Goal: Task Accomplishment & Management: Complete application form

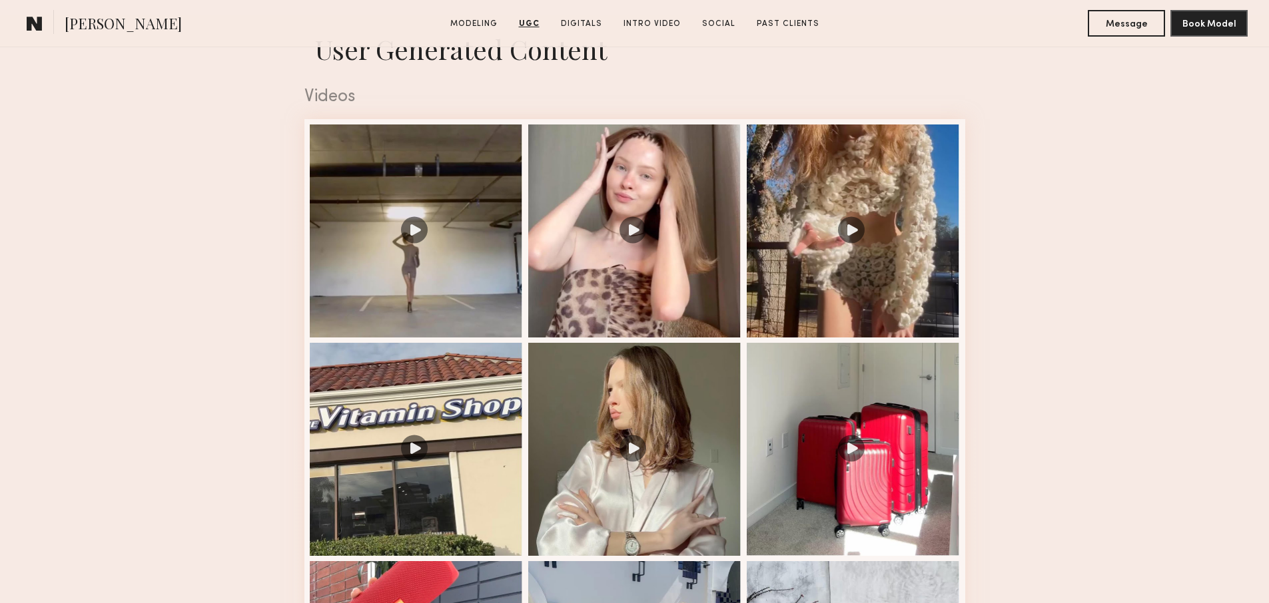
scroll to position [1324, 0]
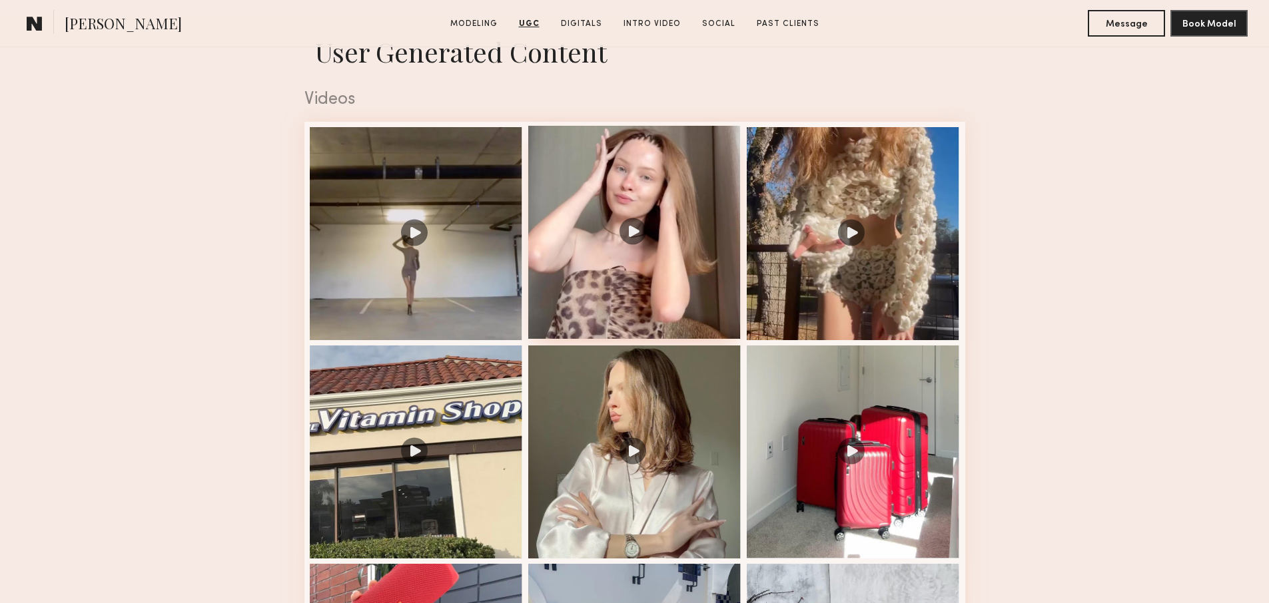
click at [655, 304] on div at bounding box center [634, 232] width 213 height 213
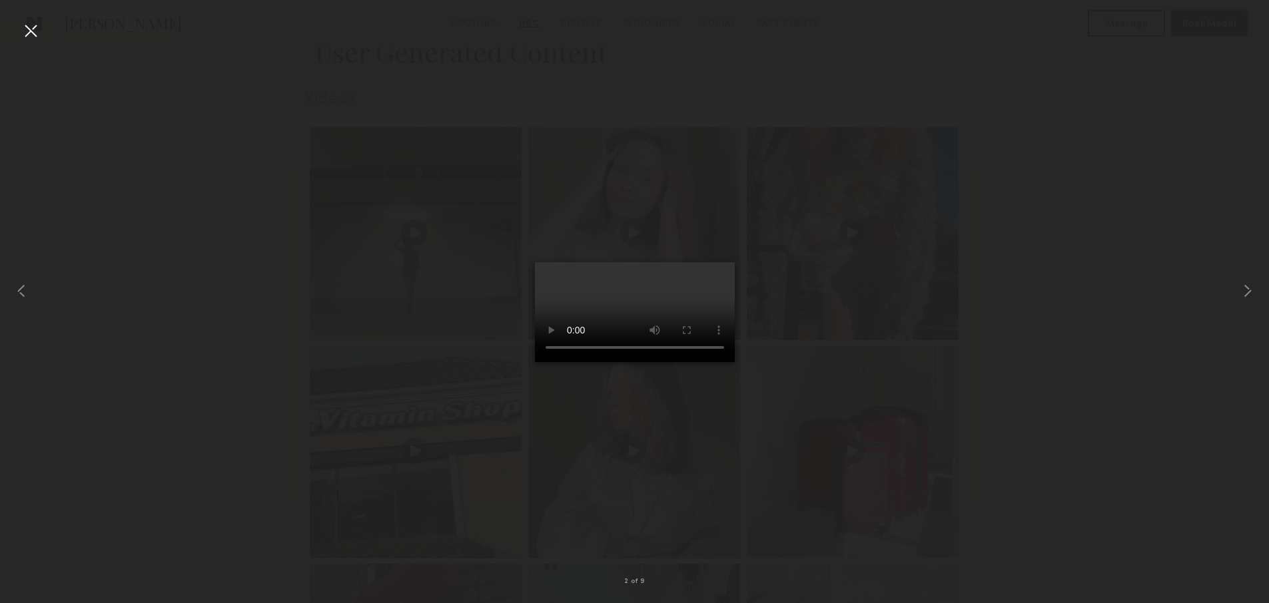
click at [824, 340] on div at bounding box center [634, 290] width 1269 height 539
click at [37, 32] on div at bounding box center [30, 30] width 21 height 21
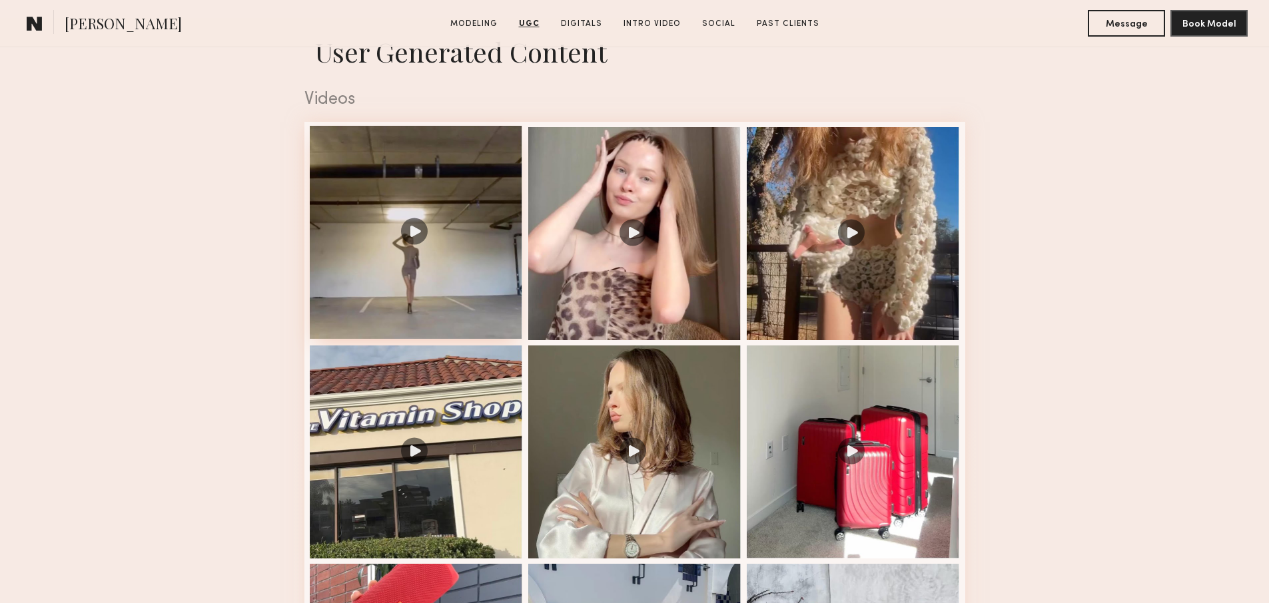
click at [418, 282] on div at bounding box center [416, 232] width 213 height 213
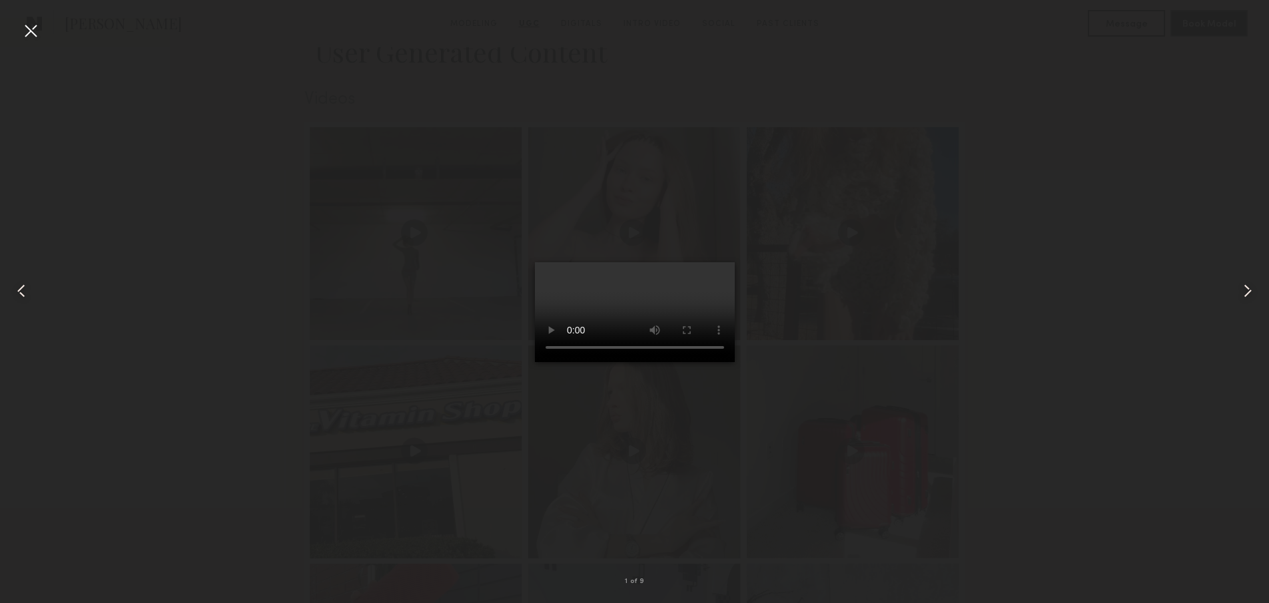
click at [38, 35] on div at bounding box center [30, 30] width 21 height 21
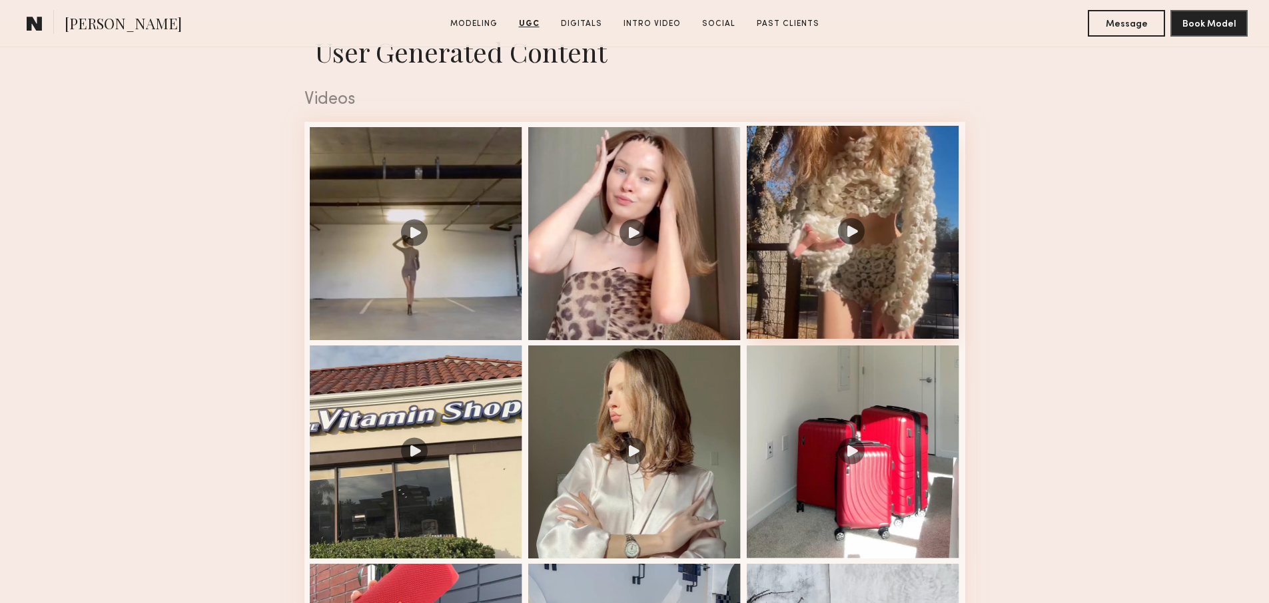
click at [852, 296] on div at bounding box center [853, 232] width 213 height 213
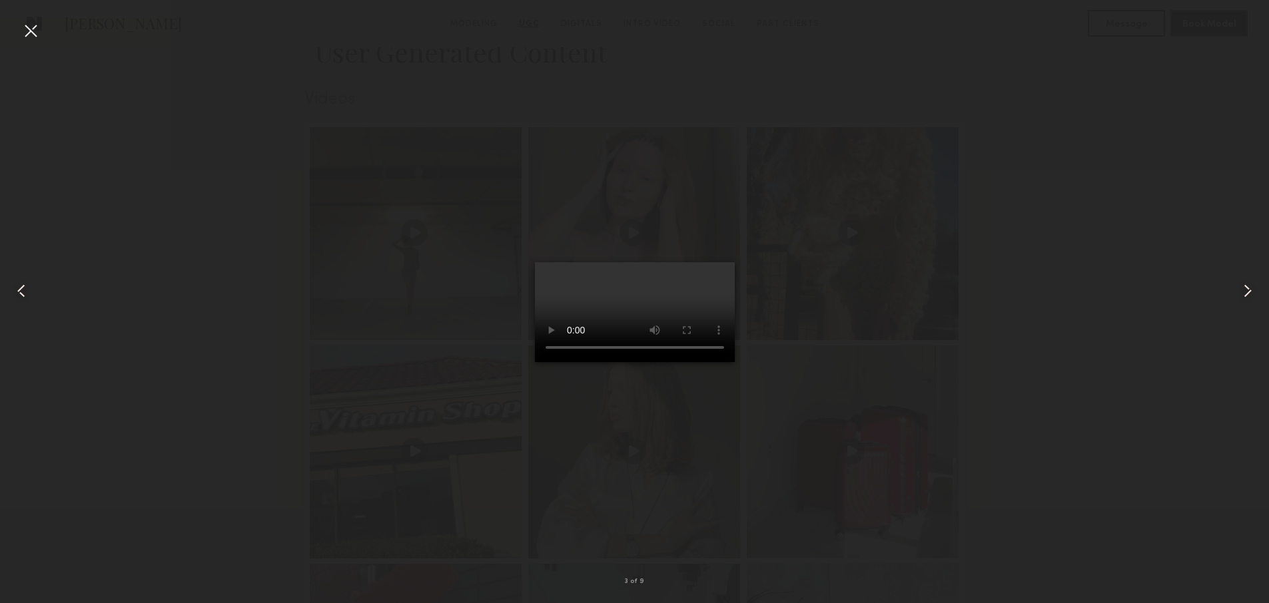
click at [1246, 287] on common-icon at bounding box center [1247, 290] width 21 height 21
click at [1246, 306] on div at bounding box center [1243, 290] width 51 height 539
click at [1149, 290] on div at bounding box center [634, 290] width 1269 height 539
click at [43, 42] on div at bounding box center [25, 290] width 51 height 539
click at [880, 316] on div at bounding box center [634, 290] width 1269 height 539
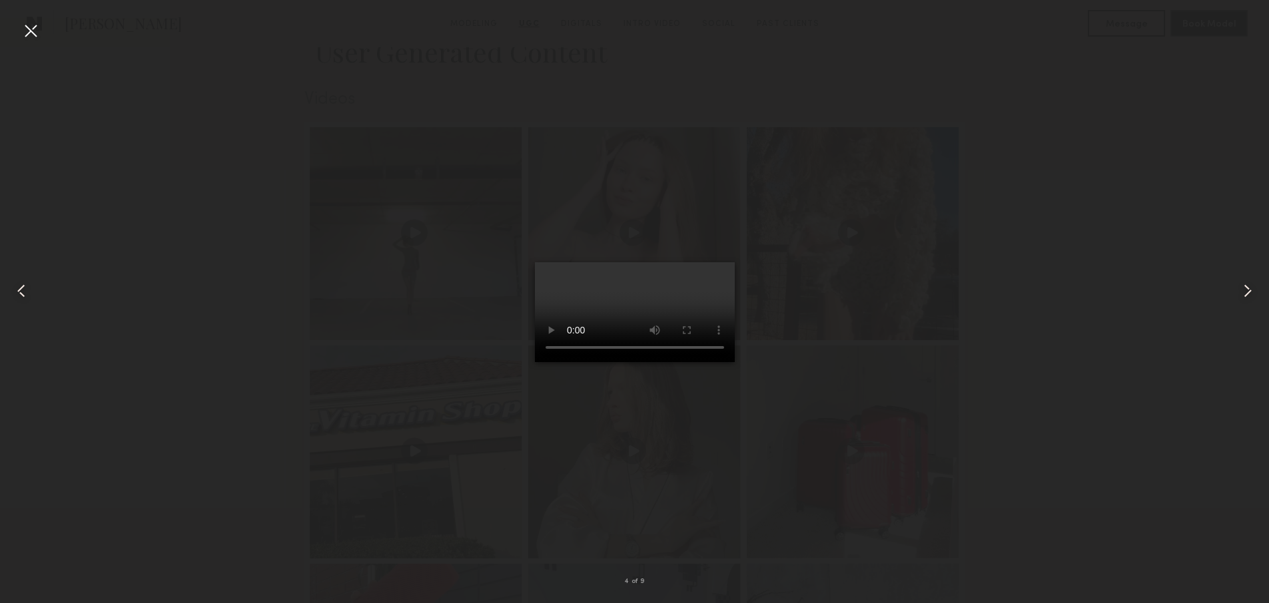
click at [4, 25] on div at bounding box center [25, 290] width 51 height 539
click at [29, 30] on div at bounding box center [30, 30] width 21 height 21
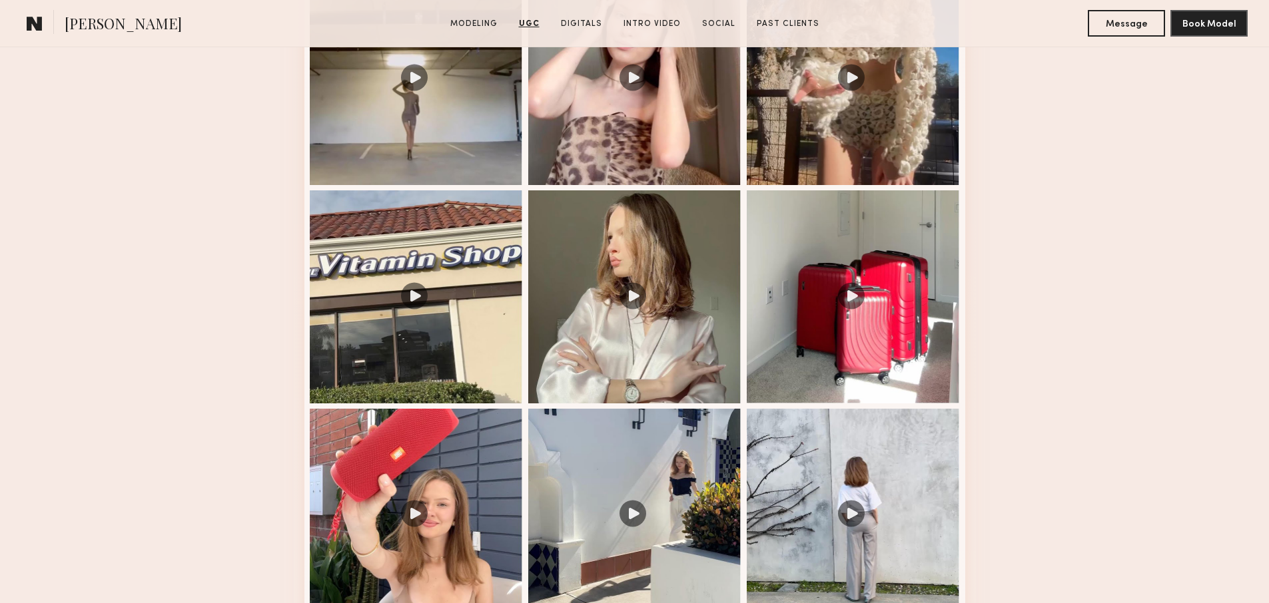
scroll to position [1748, 0]
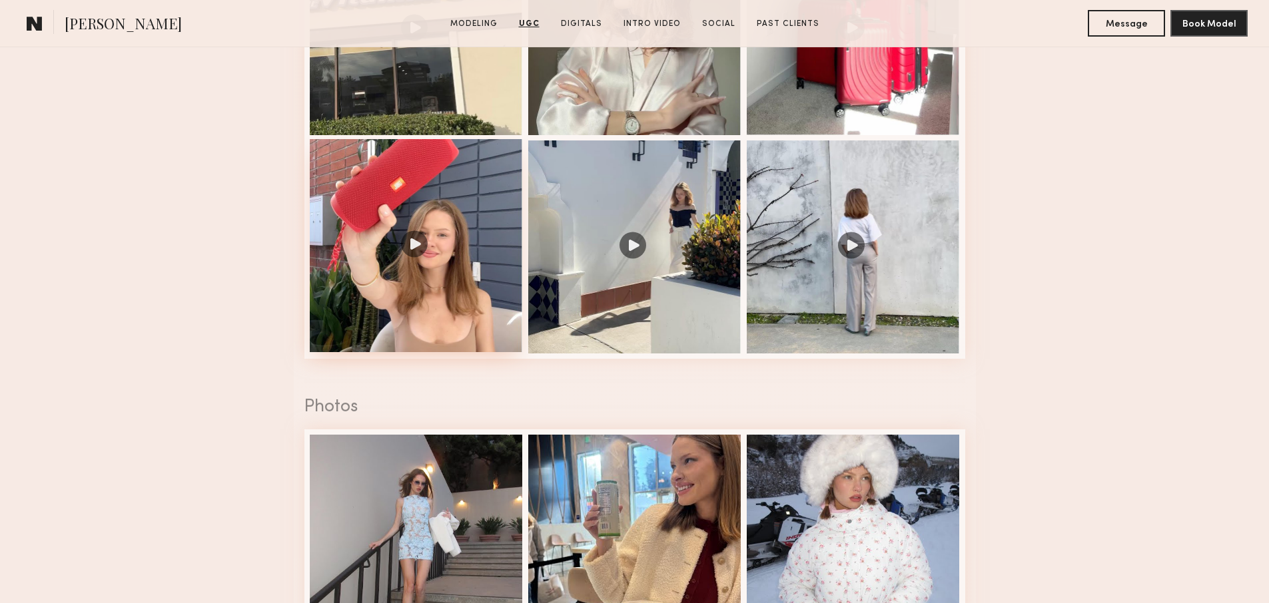
click at [464, 284] on div at bounding box center [416, 245] width 213 height 213
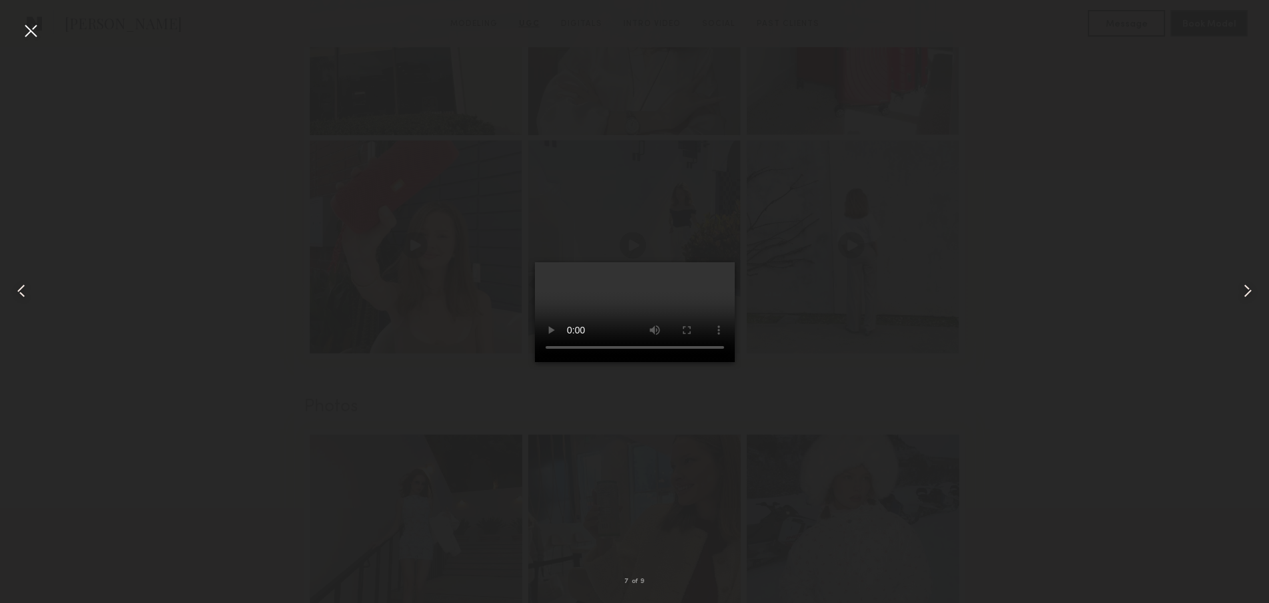
click at [1247, 292] on common-icon at bounding box center [1247, 290] width 21 height 21
click at [1248, 281] on common-icon at bounding box center [1247, 290] width 21 height 21
click at [882, 372] on div at bounding box center [634, 290] width 1269 height 539
click at [31, 33] on div at bounding box center [30, 30] width 21 height 21
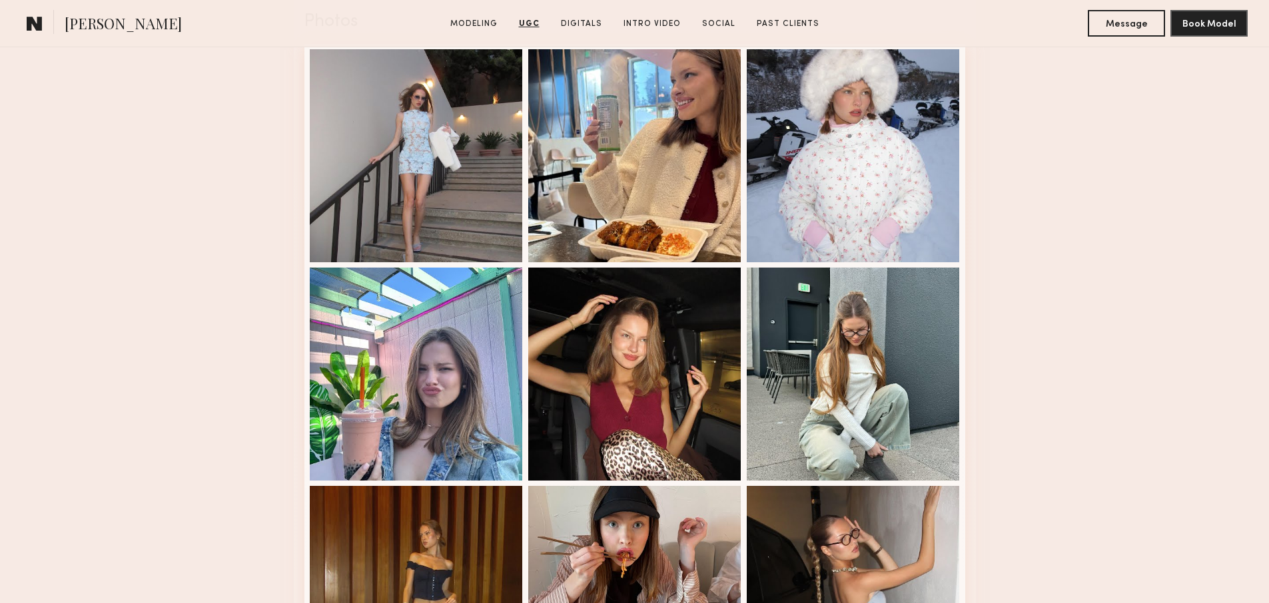
scroll to position [2132, 0]
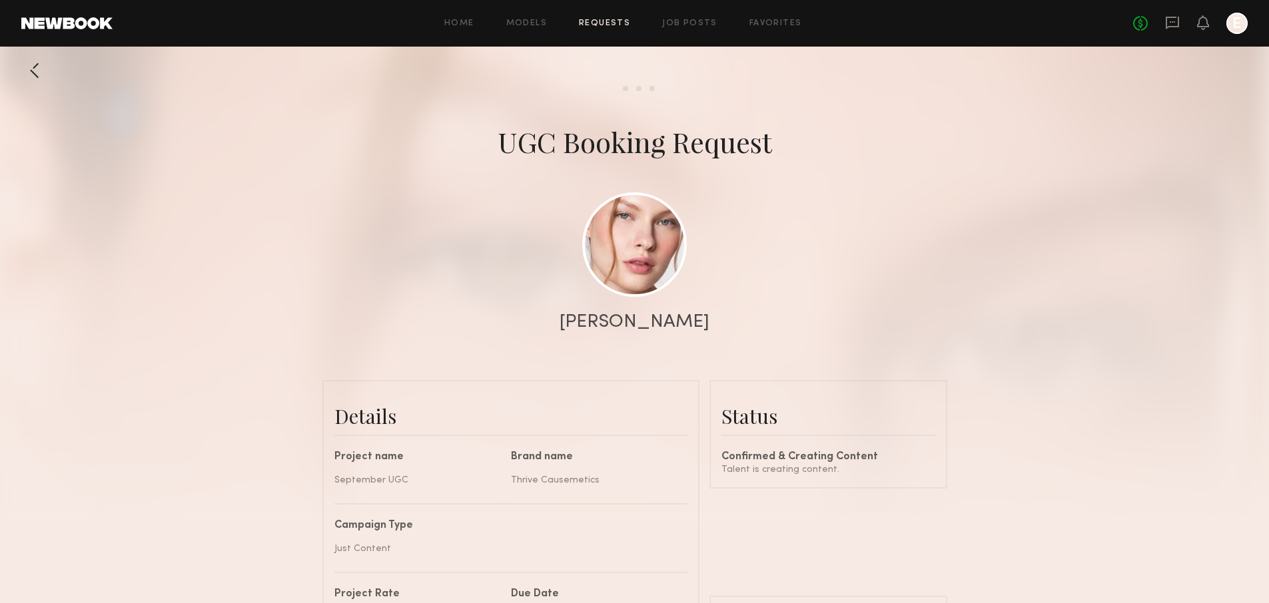
scroll to position [868, 0]
click at [686, 18] on div "Home Models Requests Job Posts Favorites Sign Out No fees up to $5,000 E" at bounding box center [680, 23] width 1135 height 21
click at [685, 20] on link "Job Posts" at bounding box center [689, 23] width 55 height 9
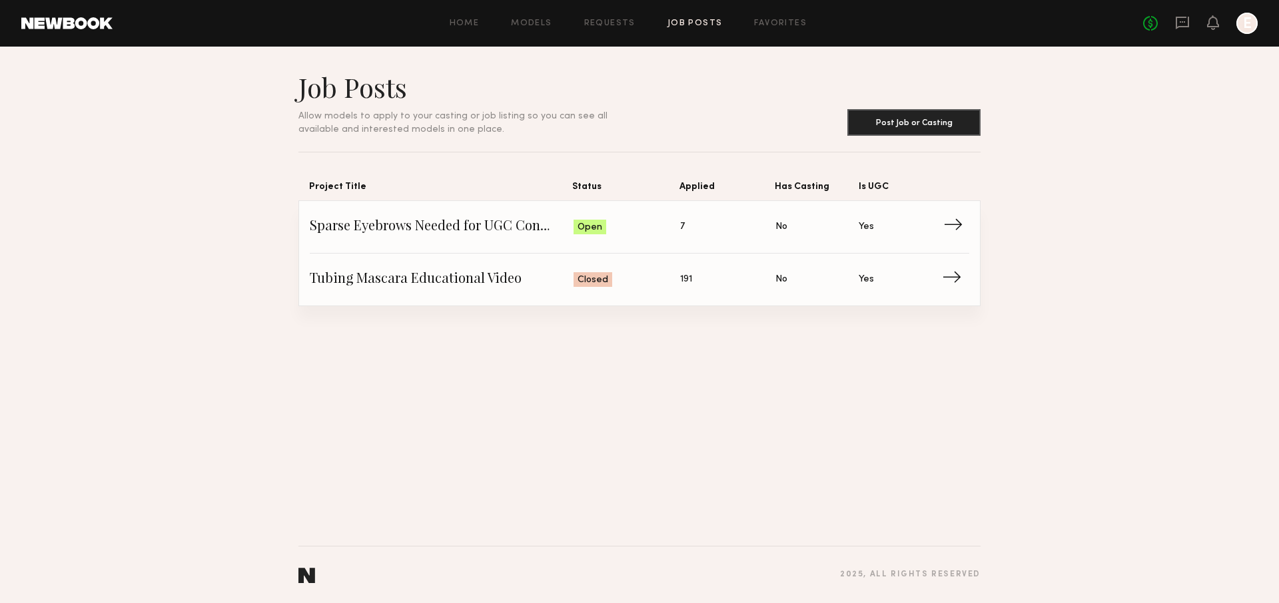
click at [733, 245] on link "Sparse Eyebrows Needed for UGC Content! Status: Open Applied: 7 Has Casting: No…" at bounding box center [639, 227] width 659 height 53
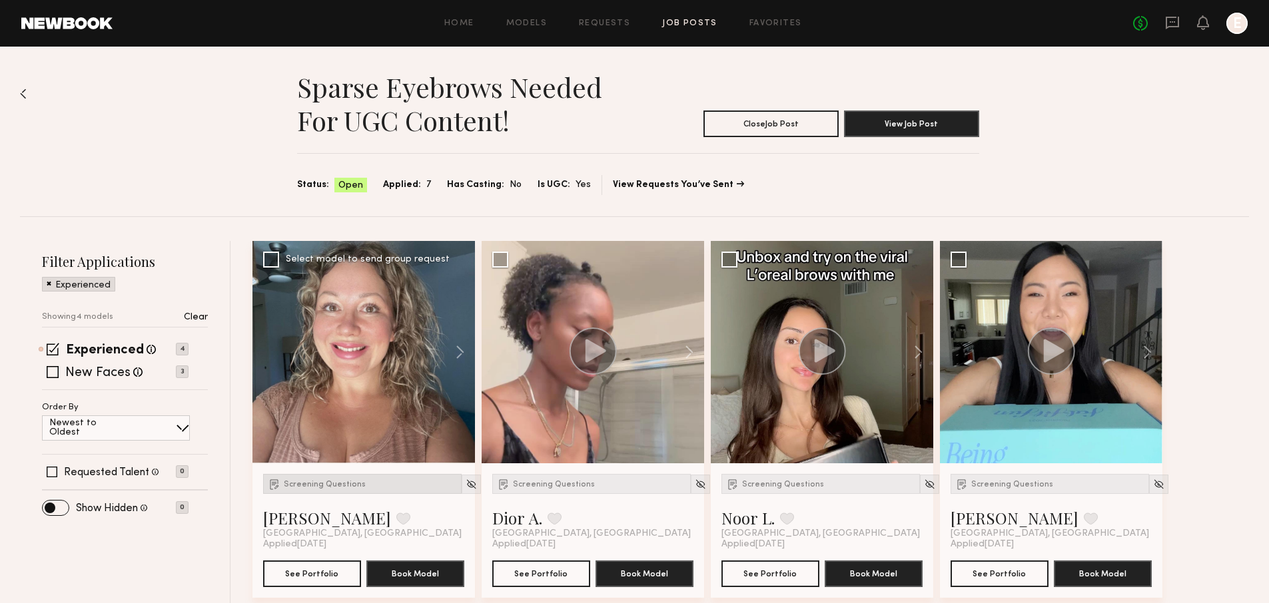
click at [328, 479] on div "Screening Questions" at bounding box center [362, 484] width 198 height 20
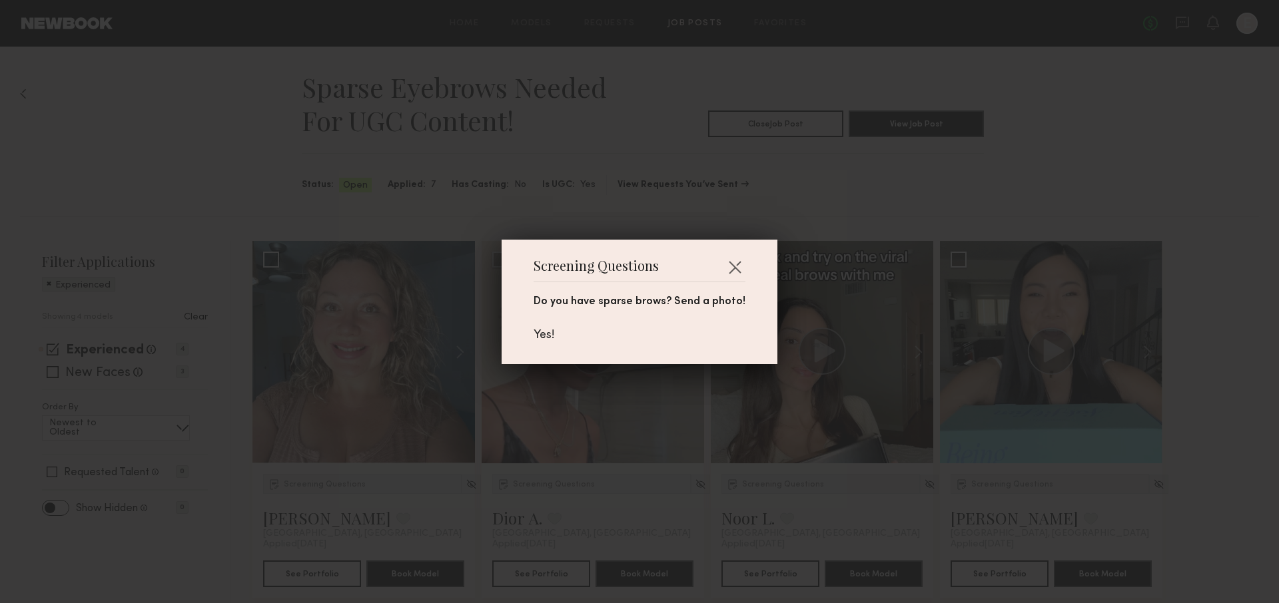
click at [330, 455] on div "Screening Questions Do you have sparse brows? Send a photo! Yes!" at bounding box center [639, 301] width 1279 height 603
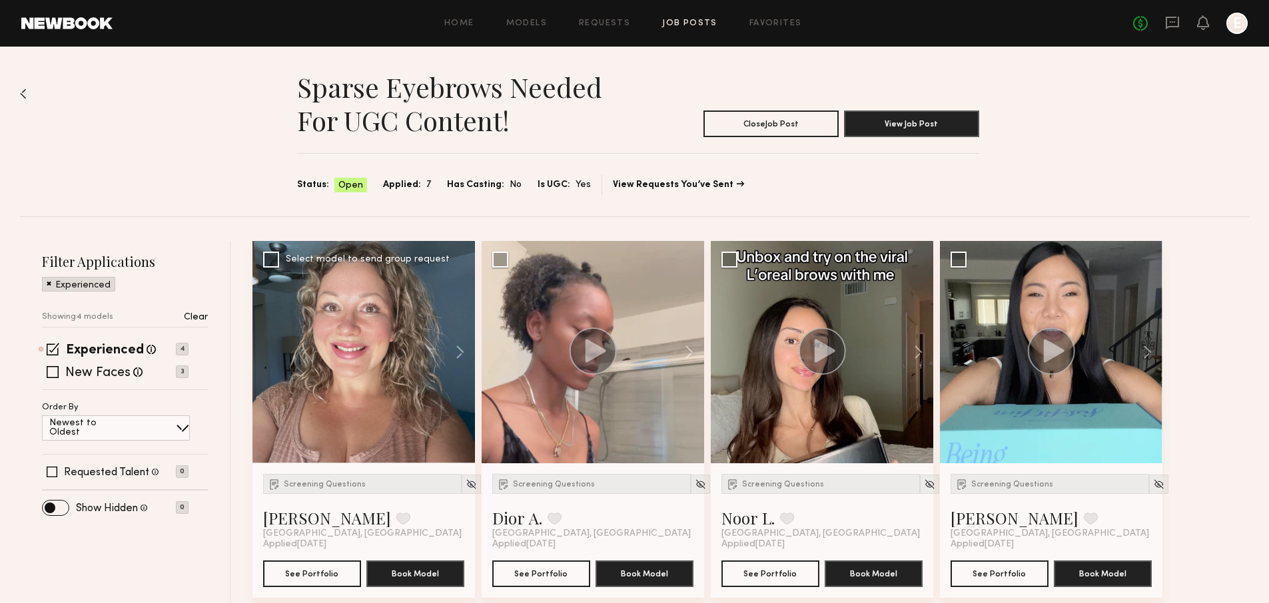
click at [348, 362] on div at bounding box center [363, 352] width 222 height 222
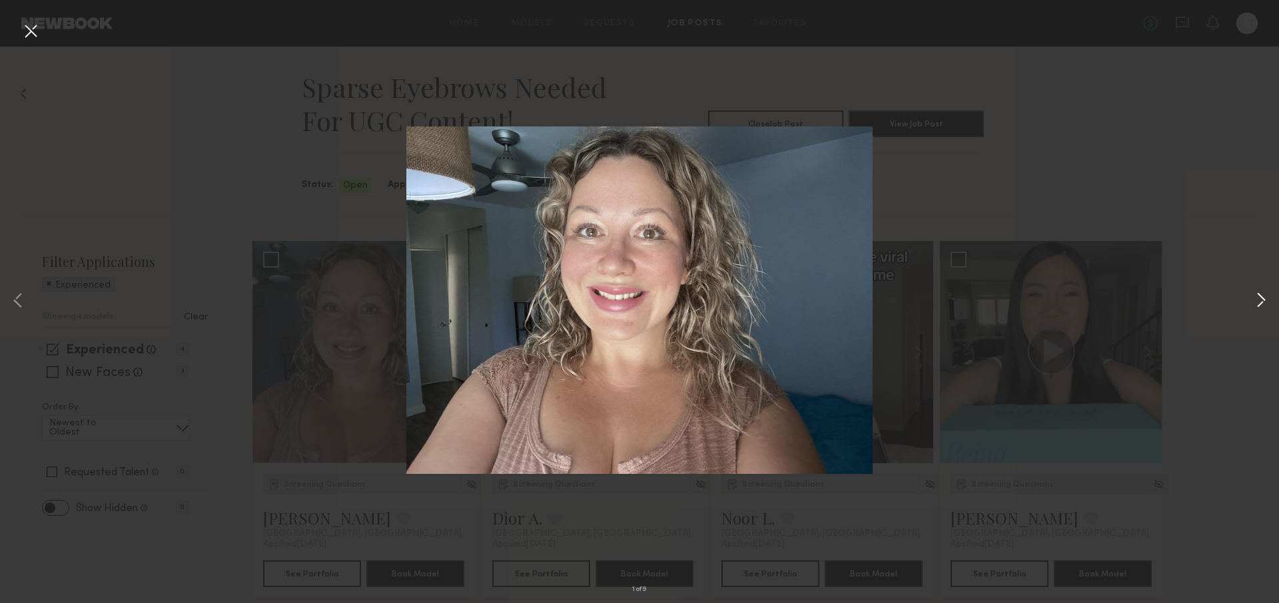
click at [1266, 303] on button at bounding box center [1261, 302] width 16 height 483
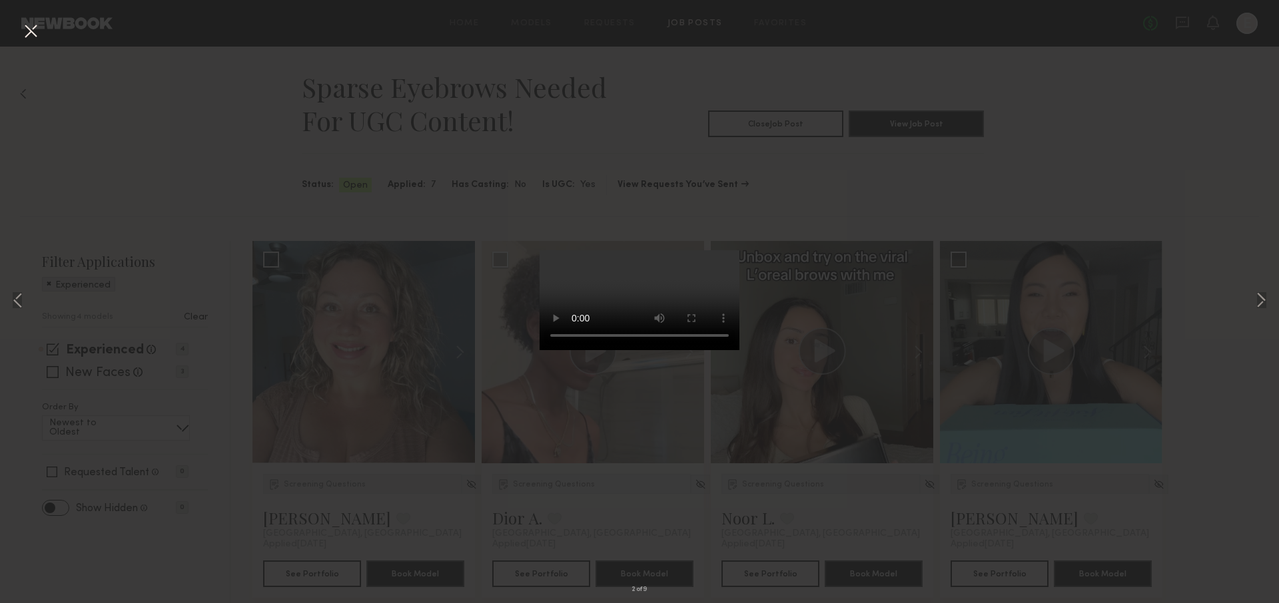
click at [1045, 290] on div "2 of 9" at bounding box center [639, 301] width 1279 height 603
click at [34, 29] on button at bounding box center [30, 32] width 21 height 24
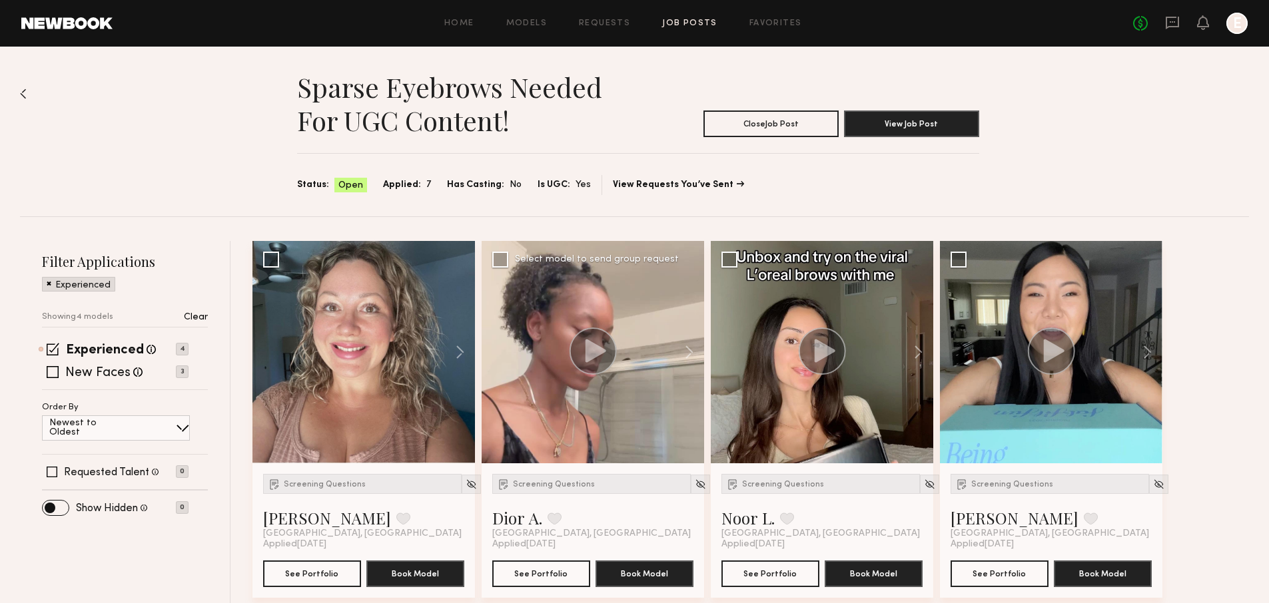
click at [611, 365] on circle at bounding box center [593, 351] width 46 height 46
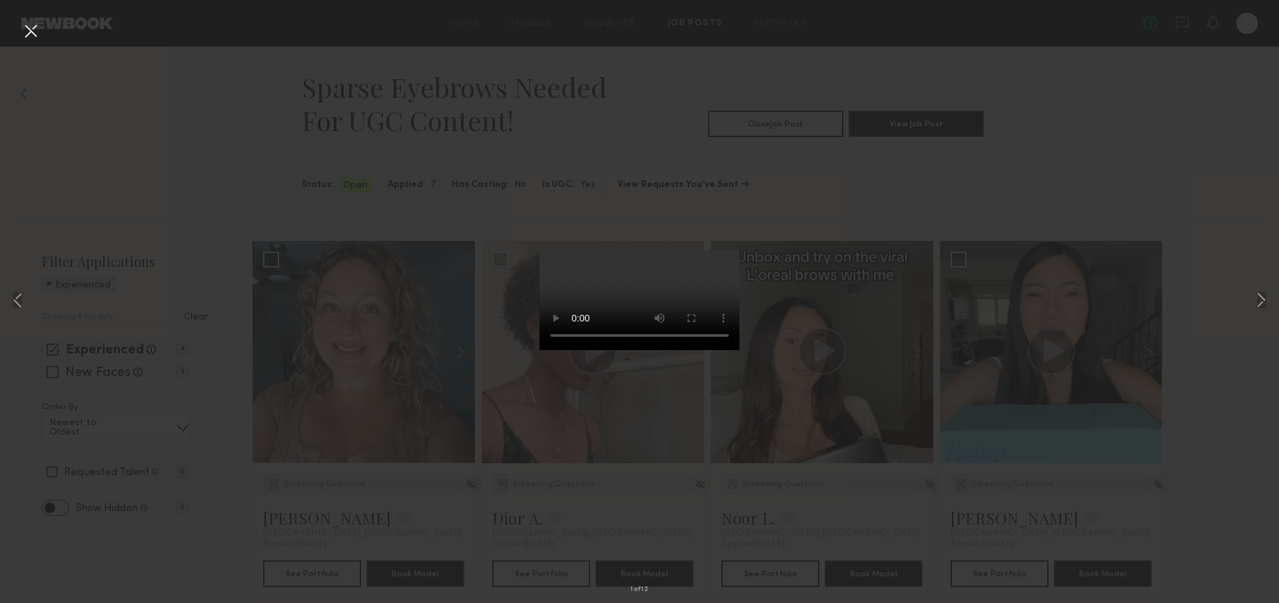
click at [879, 406] on div "1 of 12" at bounding box center [639, 301] width 1279 height 603
click at [466, 445] on div "1 of 12" at bounding box center [639, 301] width 1279 height 603
click at [29, 15] on div "1 of 12" at bounding box center [639, 301] width 1279 height 603
click at [37, 41] on button at bounding box center [30, 32] width 21 height 24
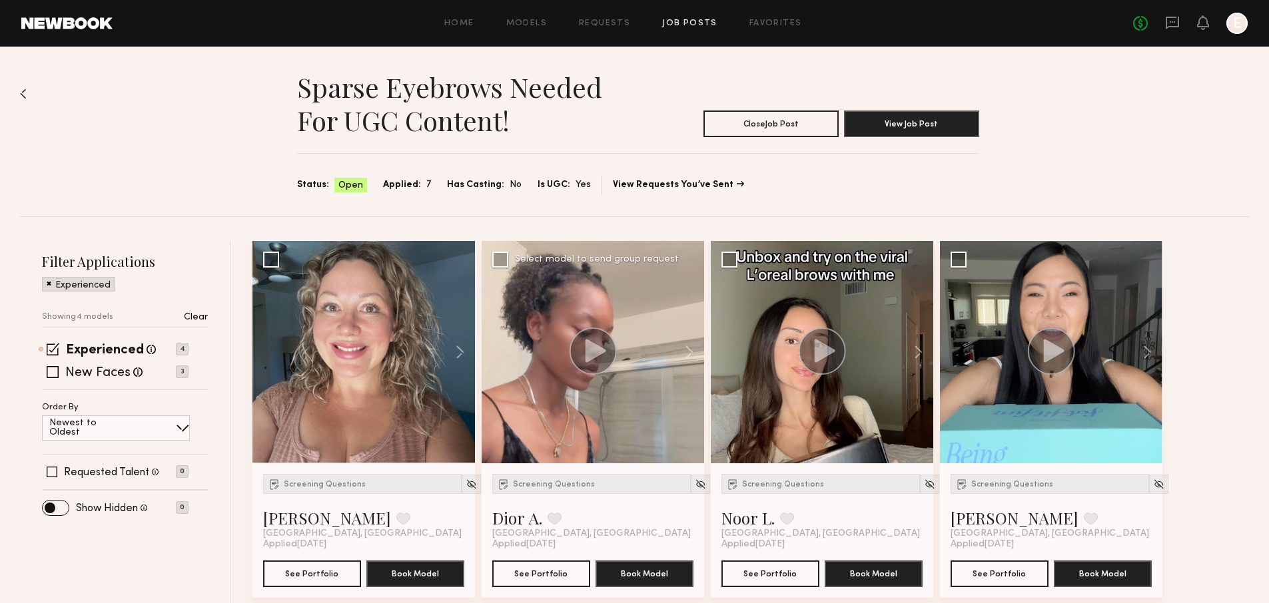
click at [595, 485] on div "Screening Questions Dior A. Favorite Los Angeles, CA" at bounding box center [592, 506] width 201 height 65
click at [588, 484] on div "Screening Questions" at bounding box center [591, 484] width 198 height 20
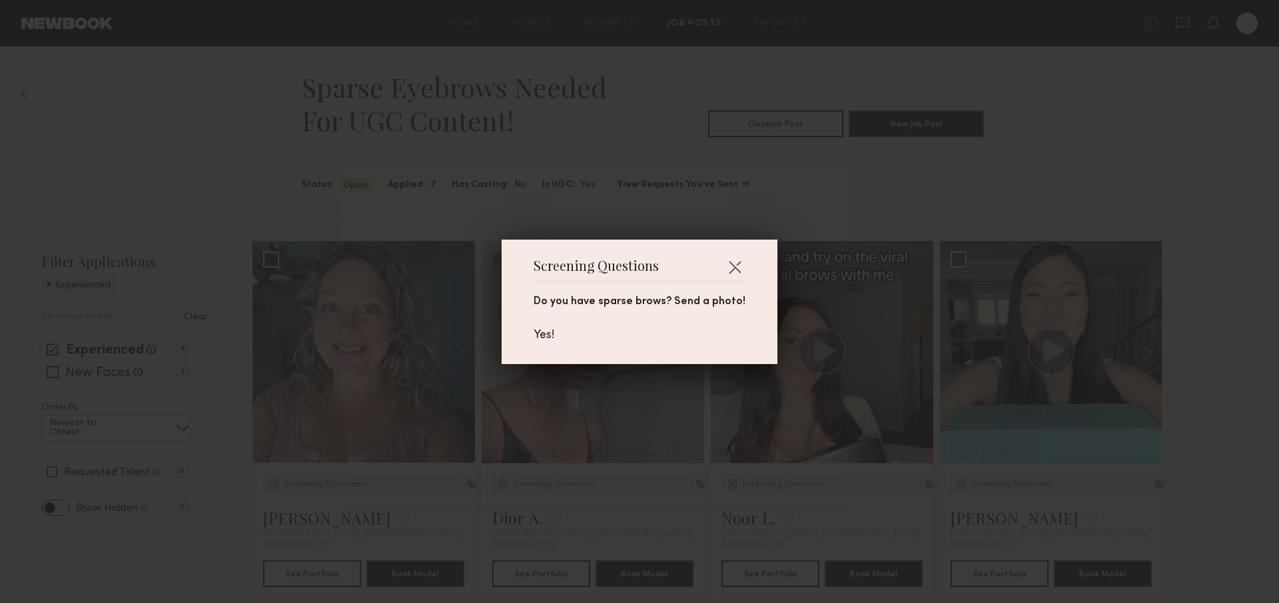
click at [858, 419] on div "Screening Questions Do you have sparse brows? Send a photo! Yes!" at bounding box center [639, 301] width 1279 height 603
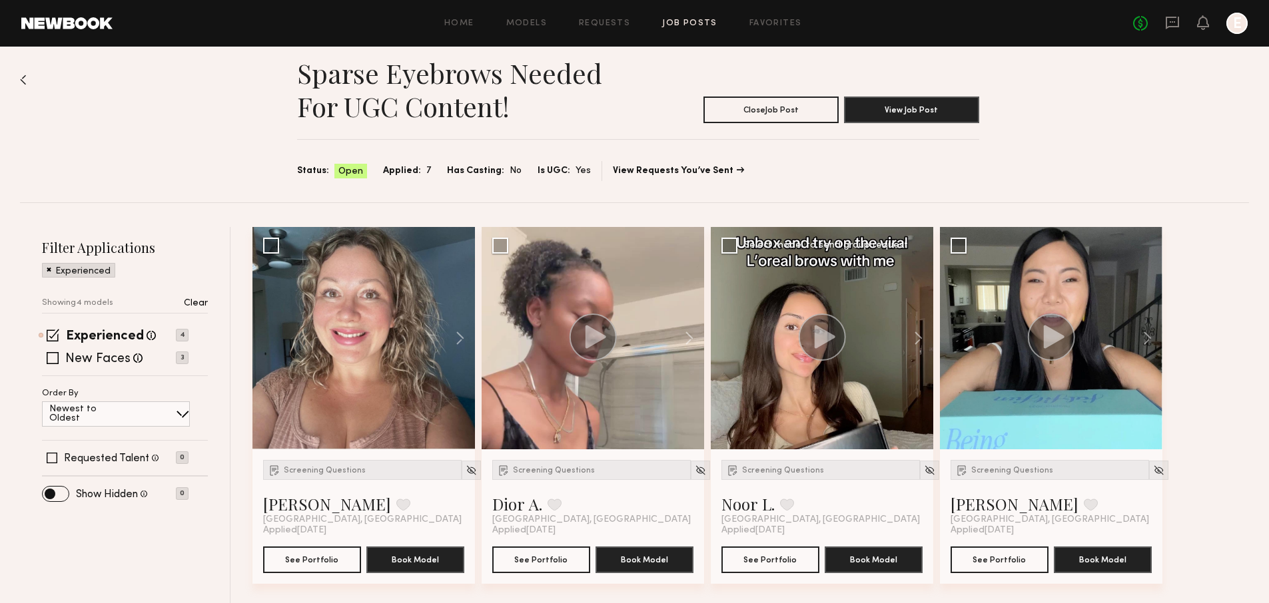
scroll to position [16, 0]
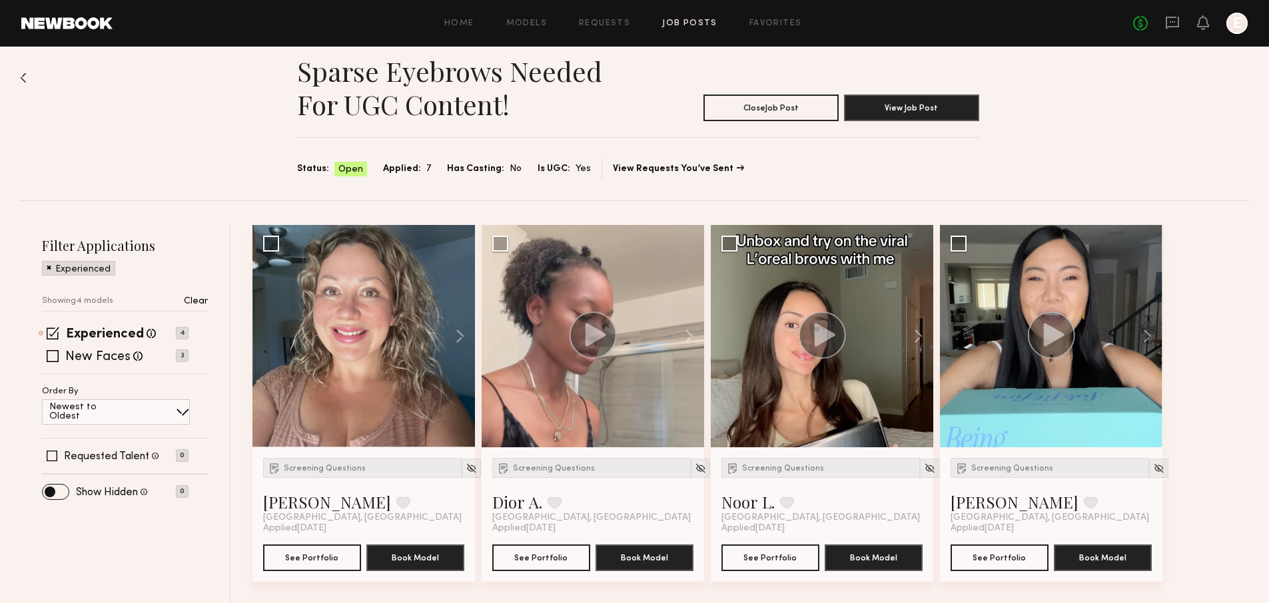
click at [52, 340] on div "Experienced Talent we've deemed to have ample paid, professional modeling exper…" at bounding box center [125, 351] width 166 height 46
click at [52, 334] on span at bounding box center [53, 333] width 13 height 13
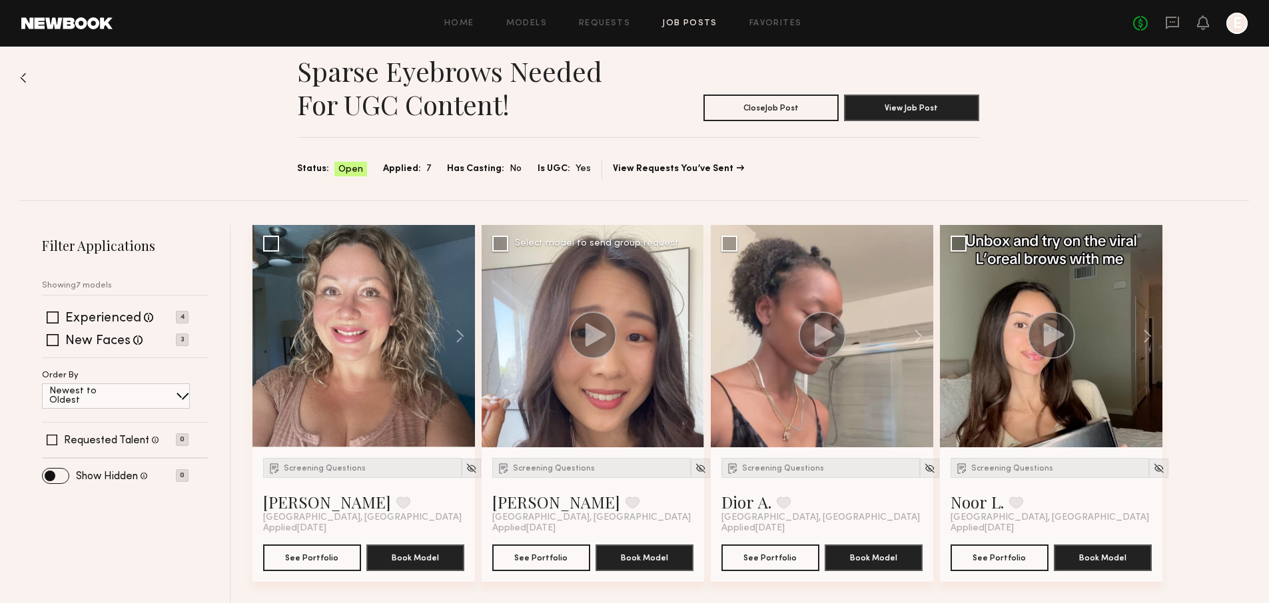
click at [577, 356] on icon at bounding box center [593, 335] width 48 height 47
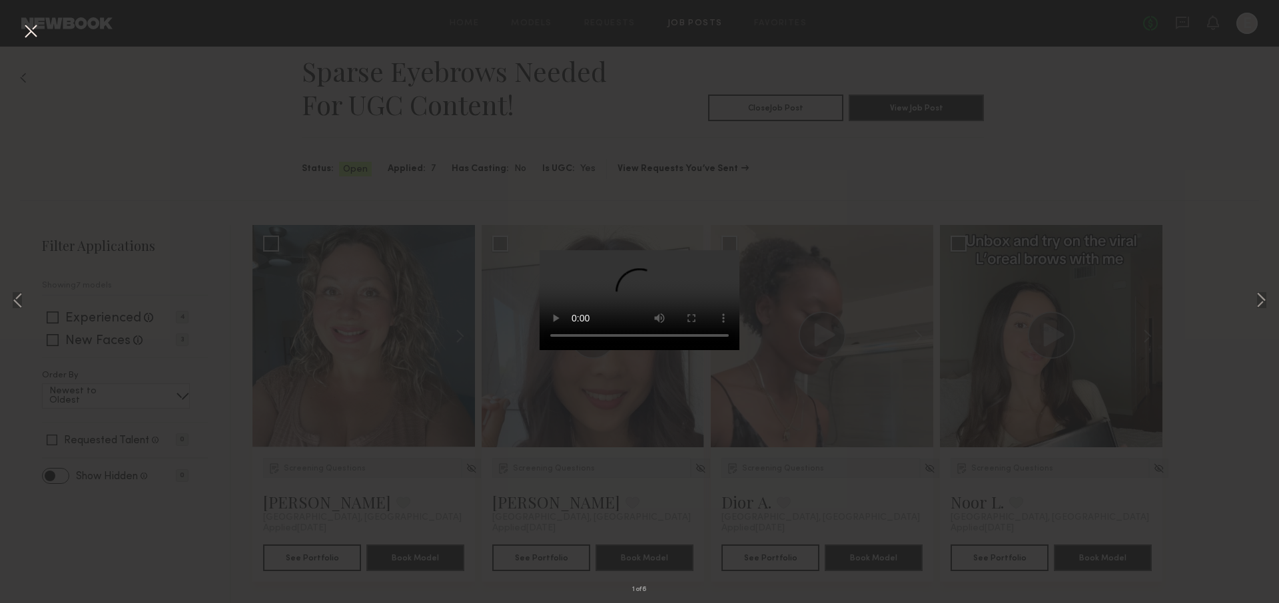
click at [37, 35] on button at bounding box center [30, 32] width 21 height 24
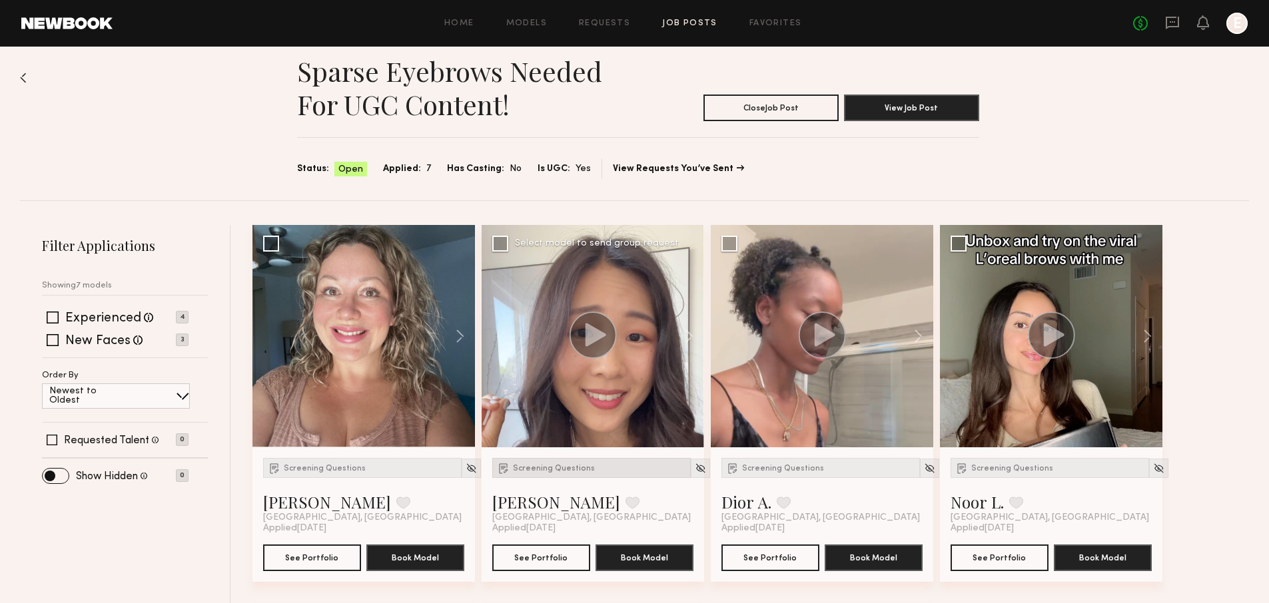
click at [580, 476] on div "Screening Questions" at bounding box center [591, 468] width 198 height 20
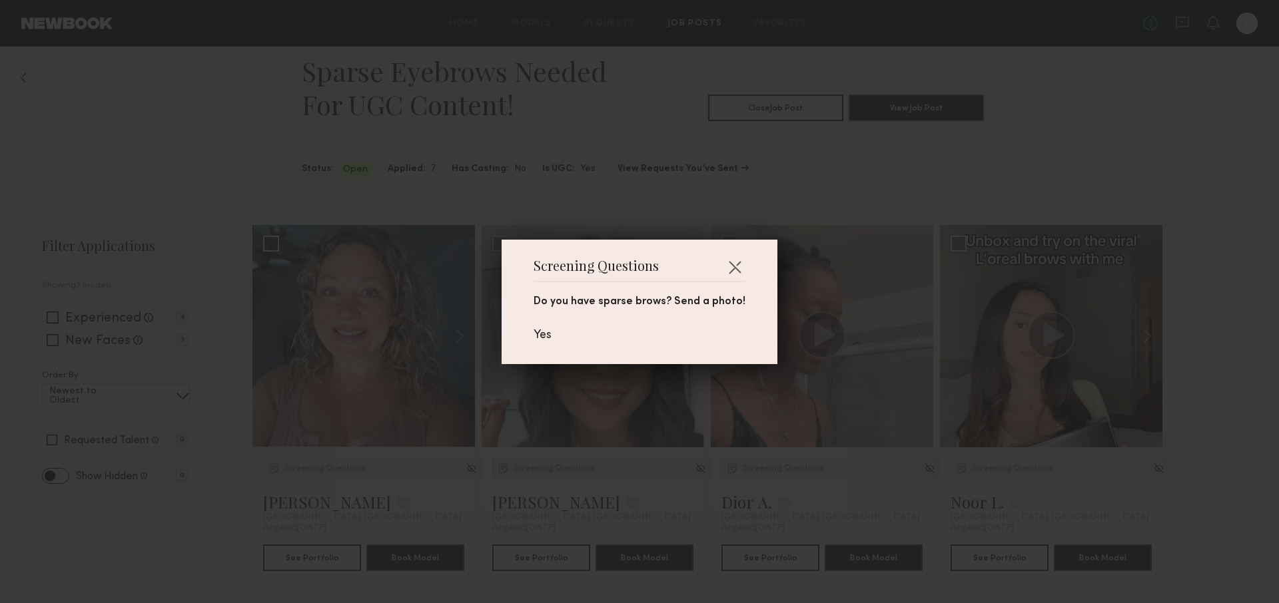
click at [580, 476] on div "Screening Questions Do you have sparse brows? Send a photo! Yes" at bounding box center [639, 301] width 1279 height 603
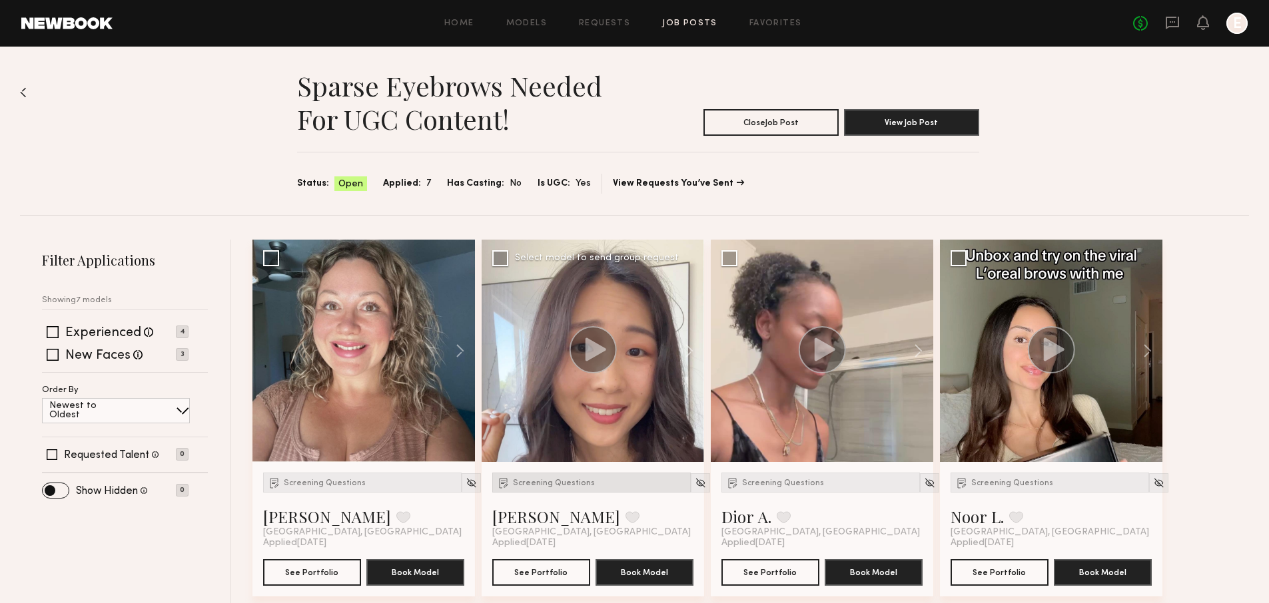
scroll to position [0, 0]
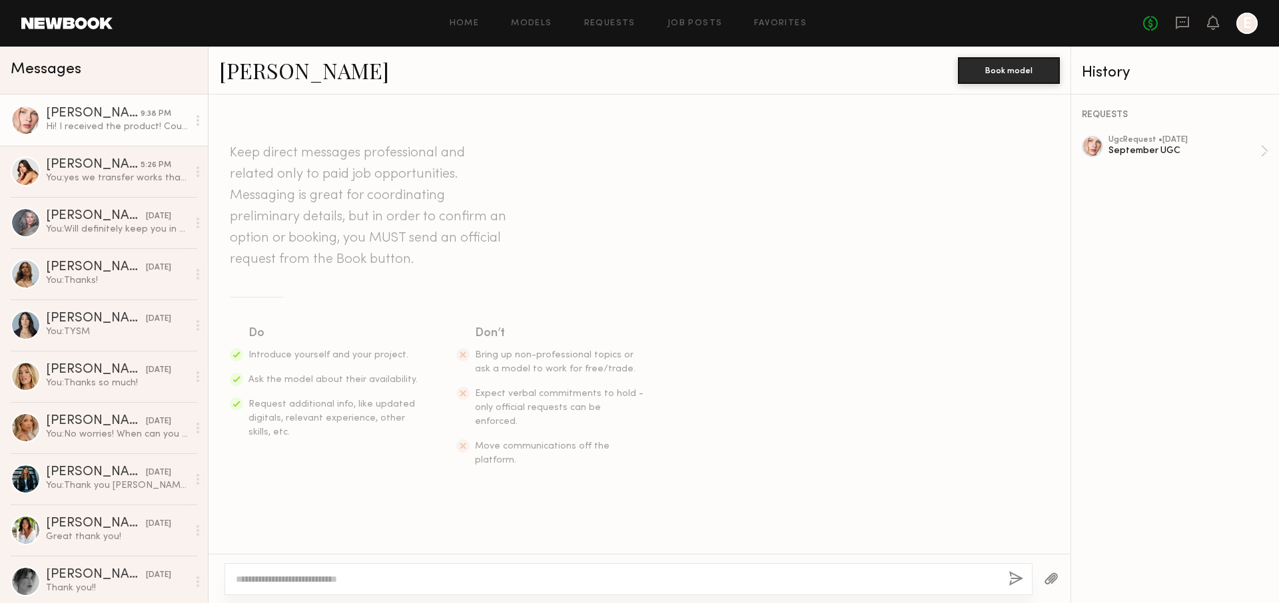
scroll to position [454, 0]
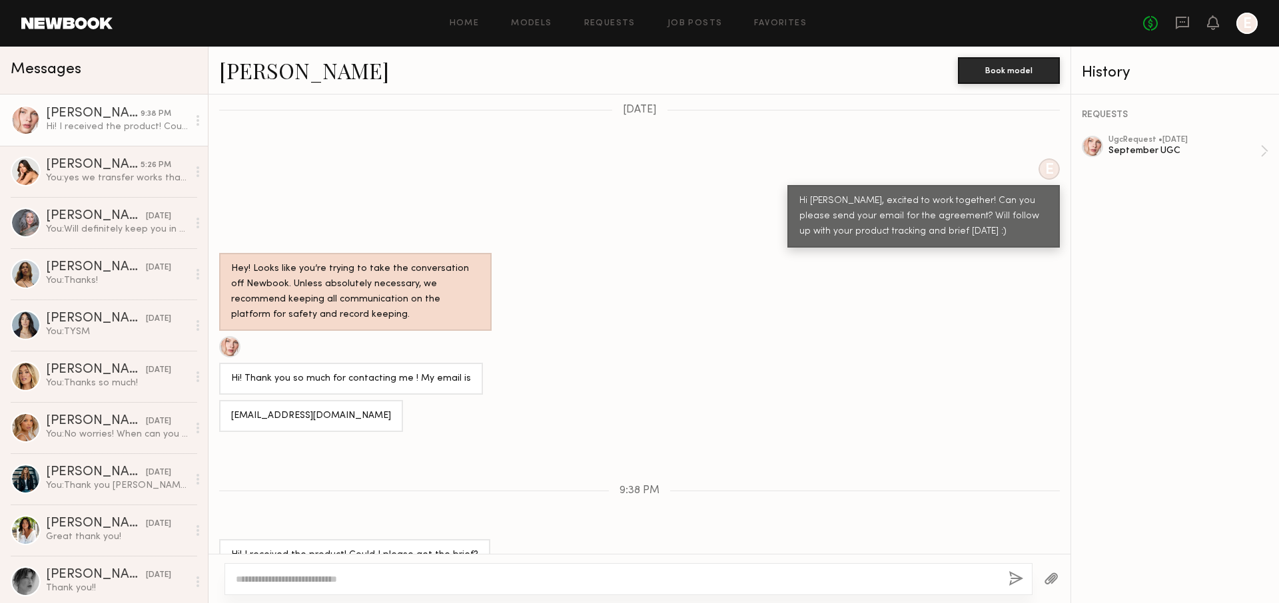
click at [398, 571] on div at bounding box center [628, 579] width 808 height 32
click at [422, 575] on textarea at bounding box center [617, 579] width 762 height 13
type textarea "**********"
click at [1048, 580] on button "button" at bounding box center [1051, 579] width 15 height 17
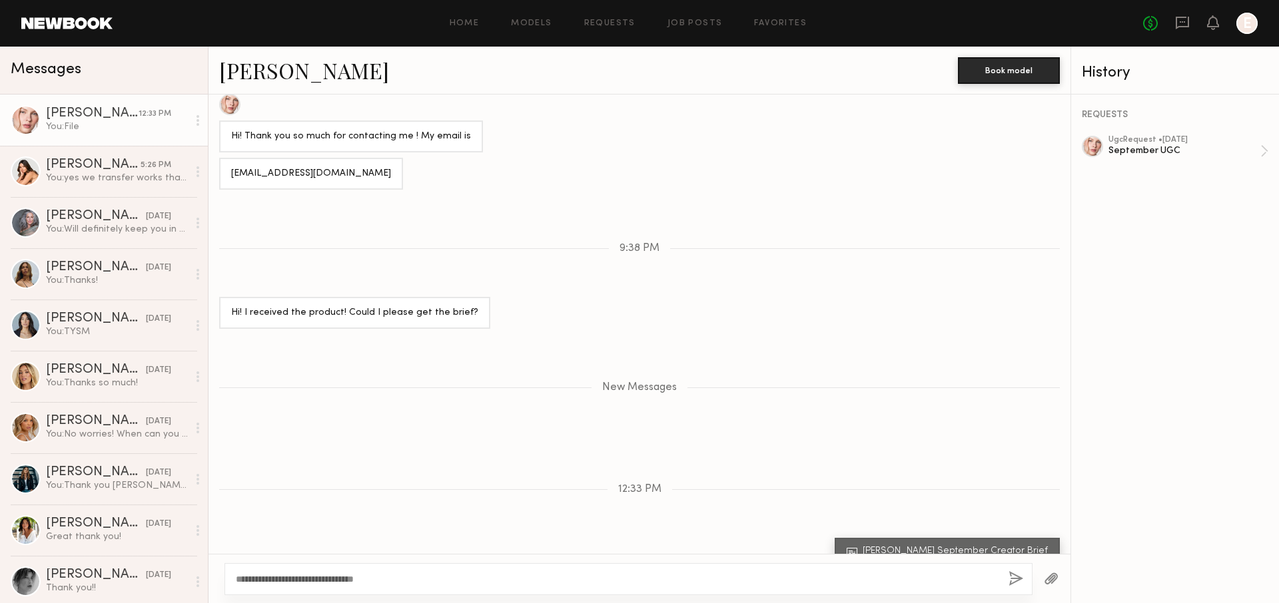
click at [1016, 573] on button "button" at bounding box center [1015, 579] width 15 height 17
